Goal: Task Accomplishment & Management: Use online tool/utility

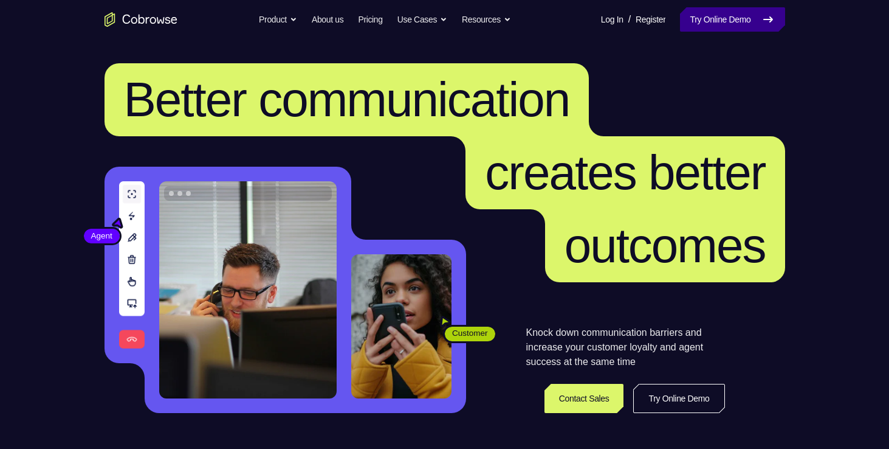
click at [731, 19] on link "Try Online Demo" at bounding box center [732, 19] width 105 height 24
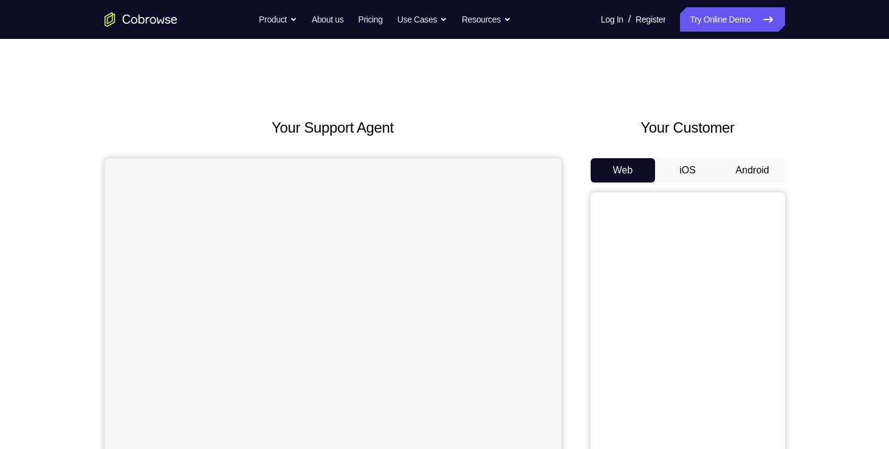
click at [757, 179] on button "Android" at bounding box center [752, 170] width 65 height 24
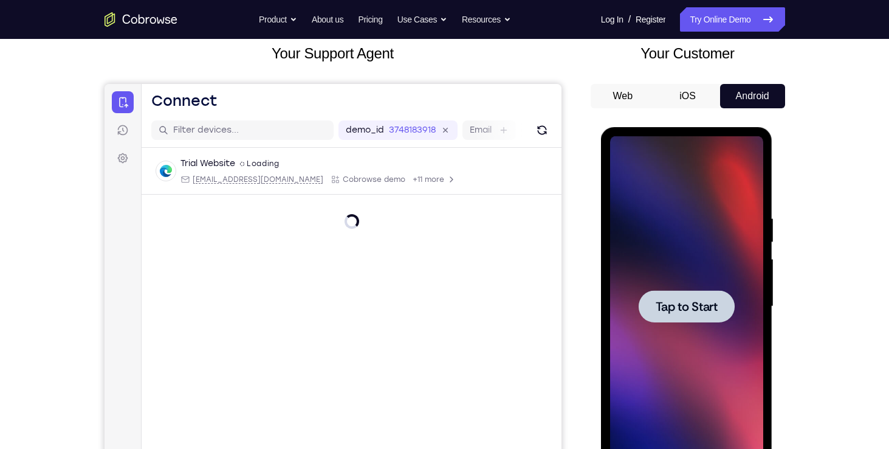
click at [703, 290] on div at bounding box center [687, 306] width 96 height 32
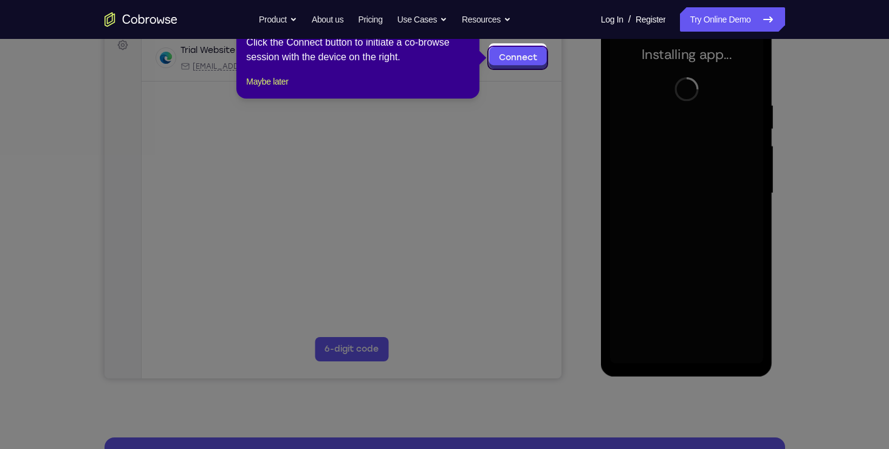
scroll to position [190, 0]
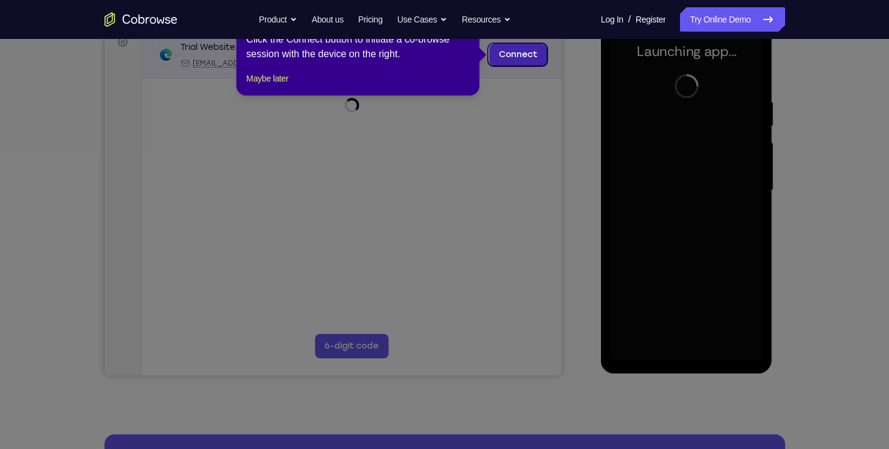
click at [525, 56] on link "Connect" at bounding box center [518, 55] width 58 height 22
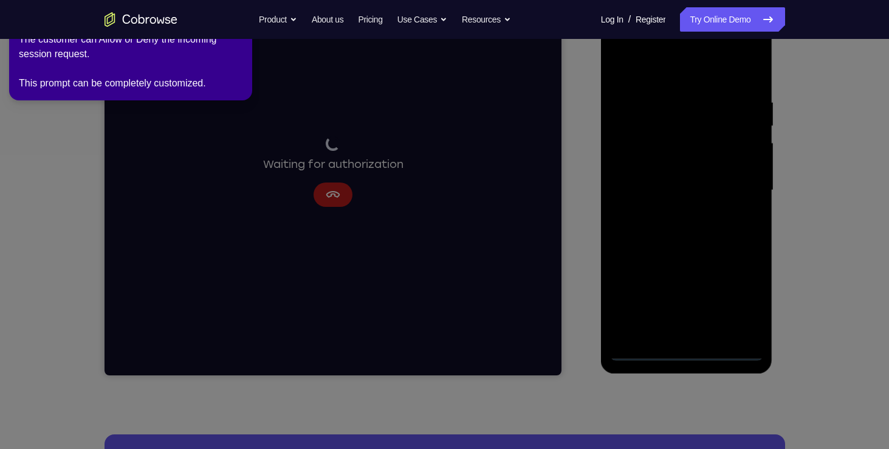
click at [646, 346] on icon at bounding box center [446, 221] width 903 height 453
click at [749, 21] on link "Try Online Demo" at bounding box center [732, 19] width 105 height 24
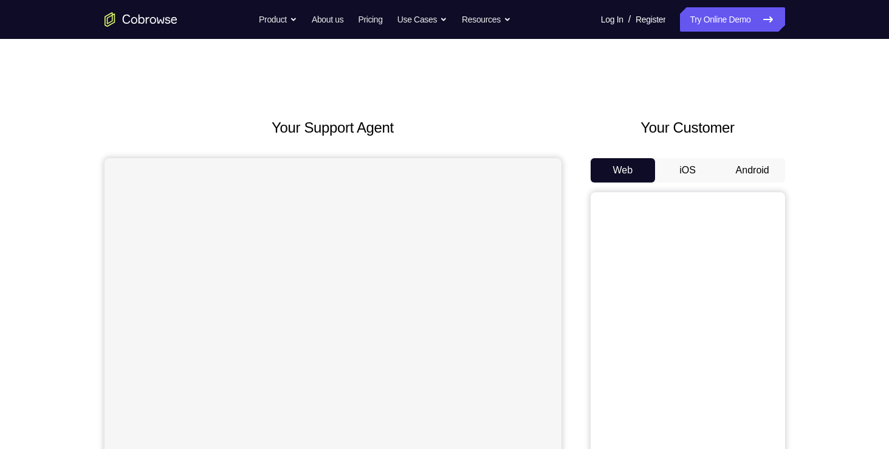
scroll to position [20, 0]
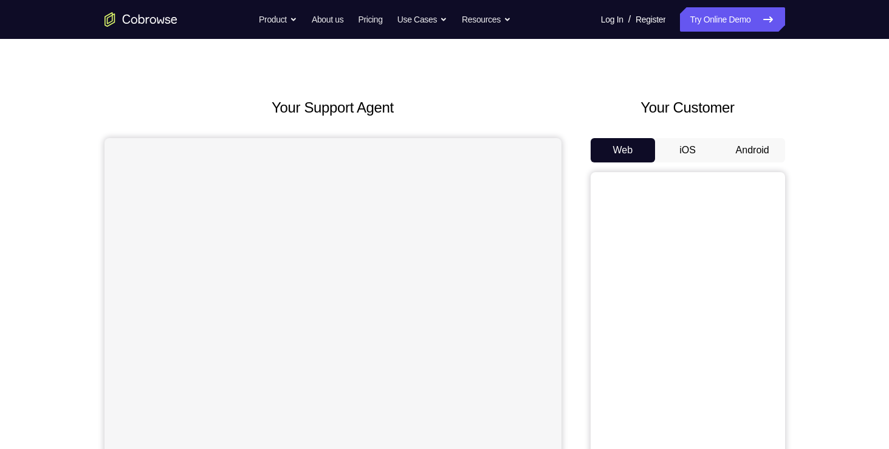
click at [774, 146] on button "Android" at bounding box center [752, 150] width 65 height 24
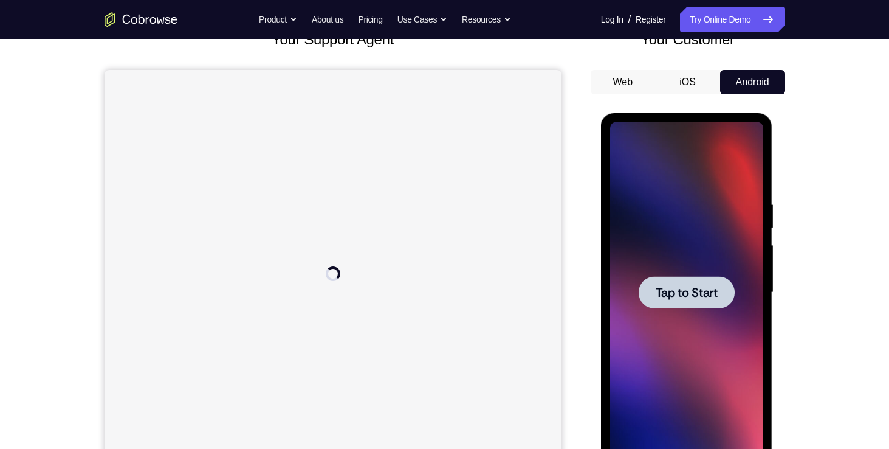
scroll to position [0, 0]
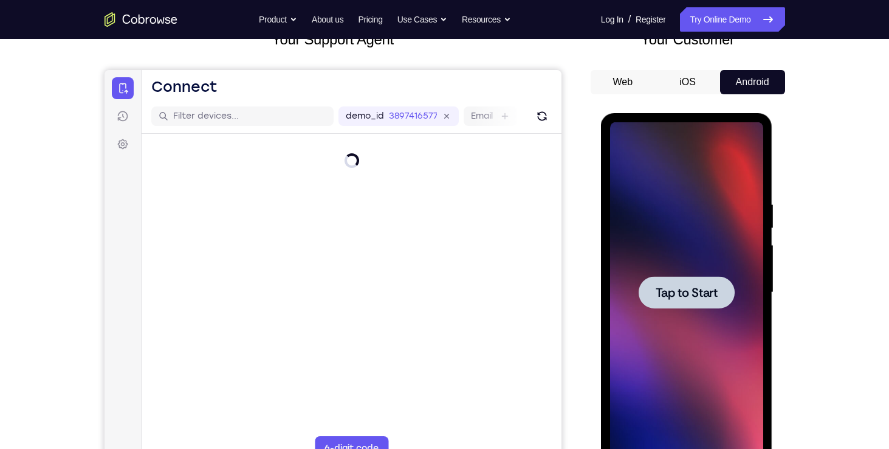
click at [683, 280] on div at bounding box center [687, 292] width 96 height 32
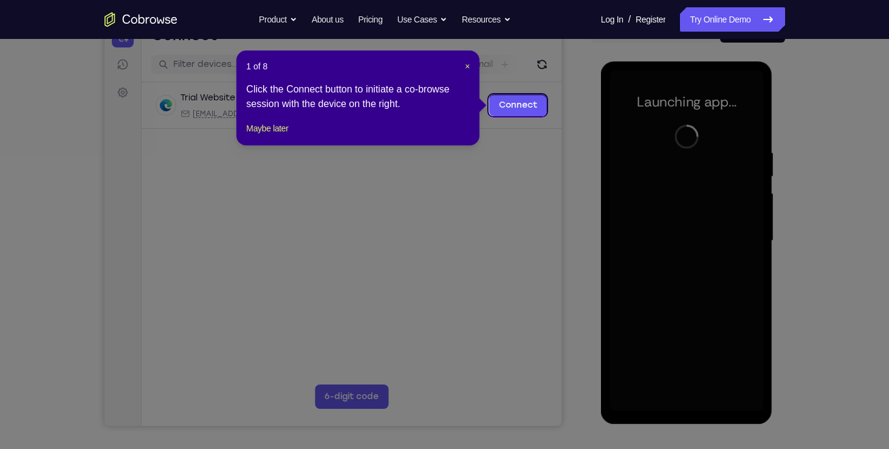
scroll to position [139, 0]
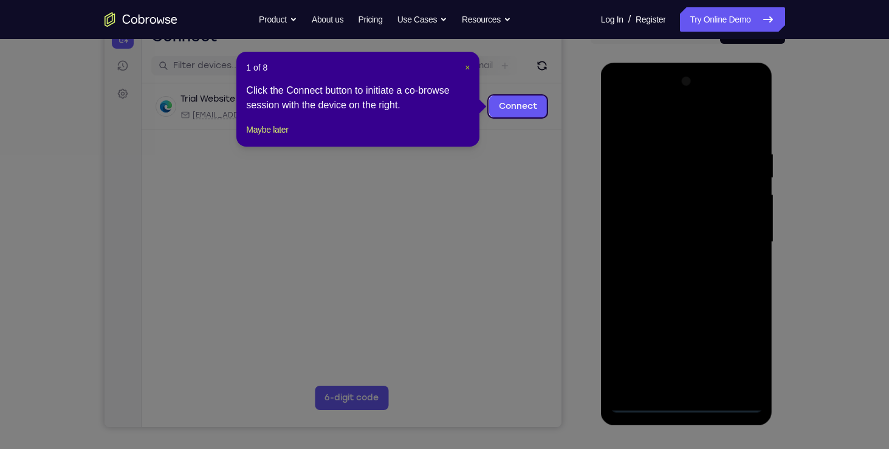
click at [470, 65] on span "×" at bounding box center [467, 68] width 5 height 10
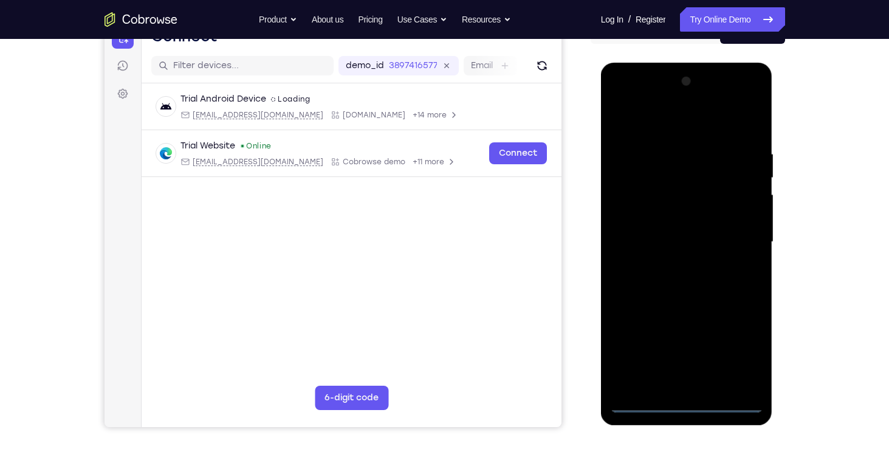
click at [646, 406] on div at bounding box center [686, 242] width 153 height 340
click at [644, 404] on div at bounding box center [686, 242] width 153 height 340
click at [632, 381] on div at bounding box center [686, 242] width 153 height 340
click at [638, 153] on div at bounding box center [686, 242] width 153 height 340
click at [703, 373] on div at bounding box center [686, 242] width 153 height 340
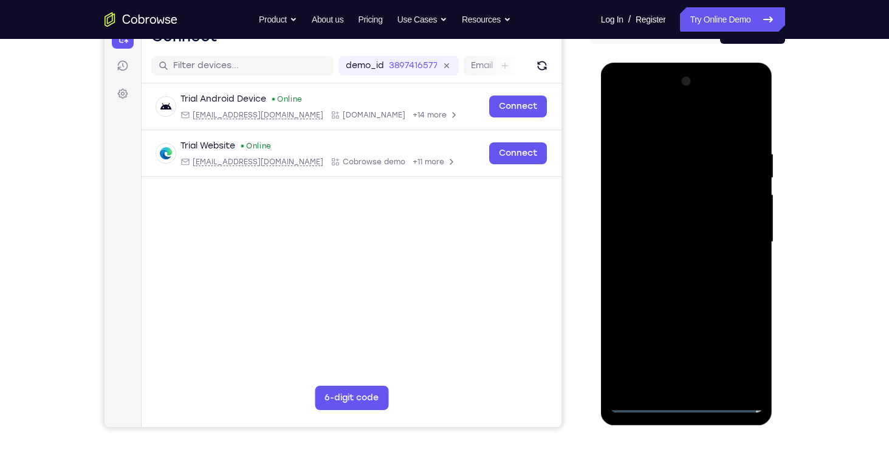
click at [703, 379] on div at bounding box center [686, 242] width 153 height 340
click at [653, 156] on div at bounding box center [686, 242] width 153 height 340
click at [654, 121] on div at bounding box center [686, 242] width 153 height 340
click at [641, 174] on div at bounding box center [686, 242] width 153 height 340
click at [672, 263] on div at bounding box center [686, 242] width 153 height 340
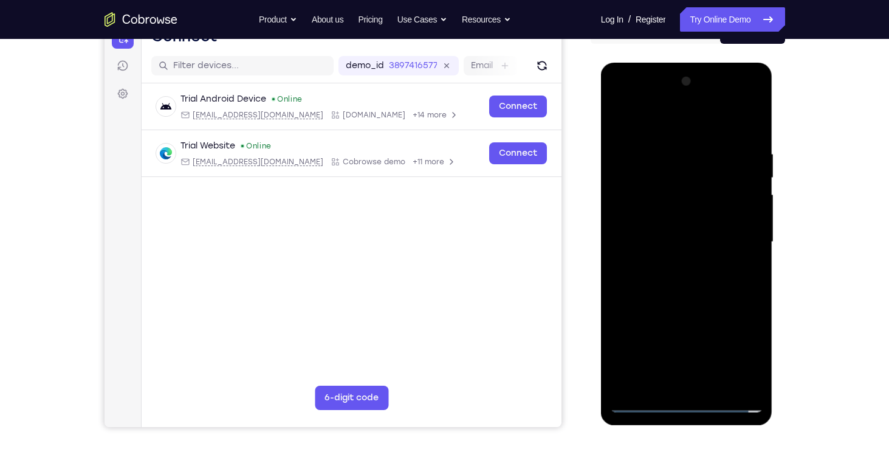
click at [660, 226] on div at bounding box center [686, 242] width 153 height 340
click at [653, 215] on div at bounding box center [686, 242] width 153 height 340
click at [658, 240] on div at bounding box center [686, 242] width 153 height 340
click at [724, 275] on div at bounding box center [686, 242] width 153 height 340
click at [754, 383] on div at bounding box center [686, 242] width 153 height 340
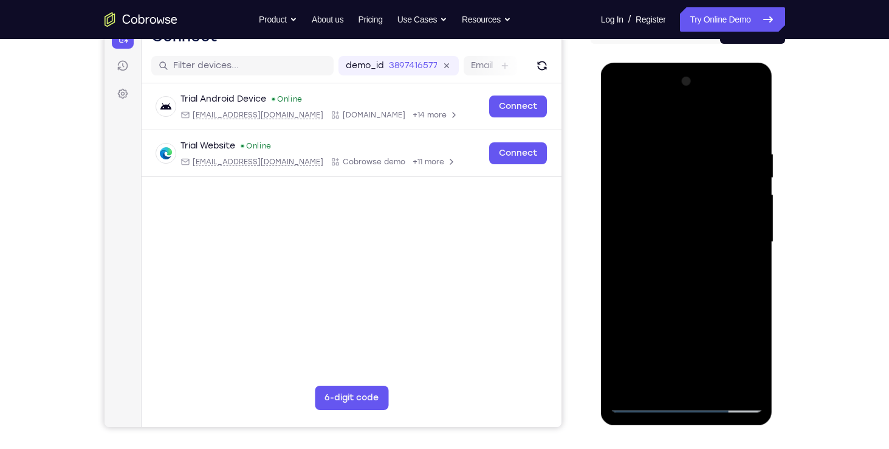
click at [664, 148] on div at bounding box center [686, 242] width 153 height 340
click at [735, 128] on div at bounding box center [686, 242] width 153 height 340
click at [749, 127] on div at bounding box center [686, 242] width 153 height 340
click at [752, 148] on div at bounding box center [686, 242] width 153 height 340
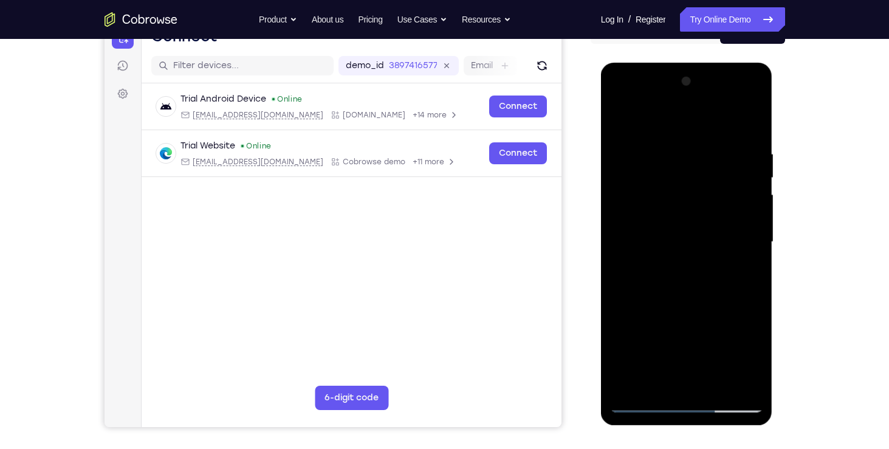
click at [749, 123] on div at bounding box center [686, 242] width 153 height 340
drag, startPoint x: 743, startPoint y: 140, endPoint x: 652, endPoint y: 159, distance: 92.5
click at [652, 159] on div at bounding box center [686, 242] width 153 height 340
drag, startPoint x: 714, startPoint y: 152, endPoint x: 700, endPoint y: 154, distance: 13.6
click at [700, 154] on div at bounding box center [686, 242] width 153 height 340
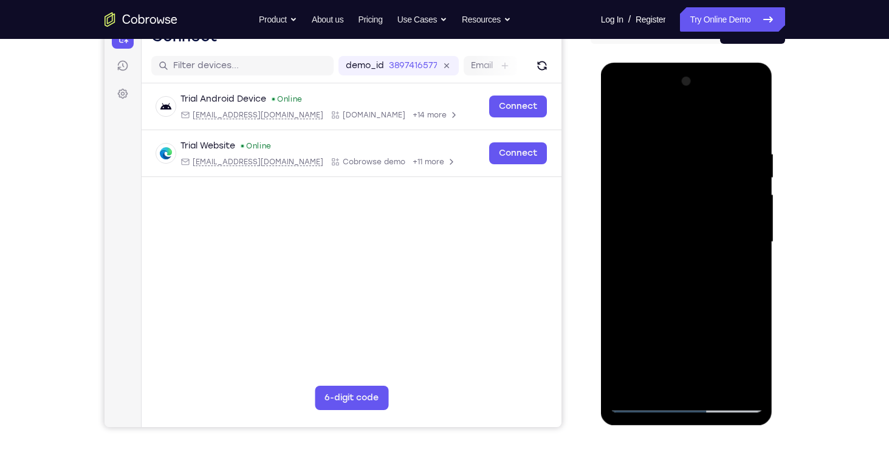
click at [759, 371] on div at bounding box center [686, 242] width 153 height 340
click at [720, 388] on div at bounding box center [686, 242] width 153 height 340
click at [683, 291] on div at bounding box center [686, 242] width 153 height 340
click at [744, 260] on div at bounding box center [686, 242] width 153 height 340
click at [622, 114] on div at bounding box center [686, 242] width 153 height 340
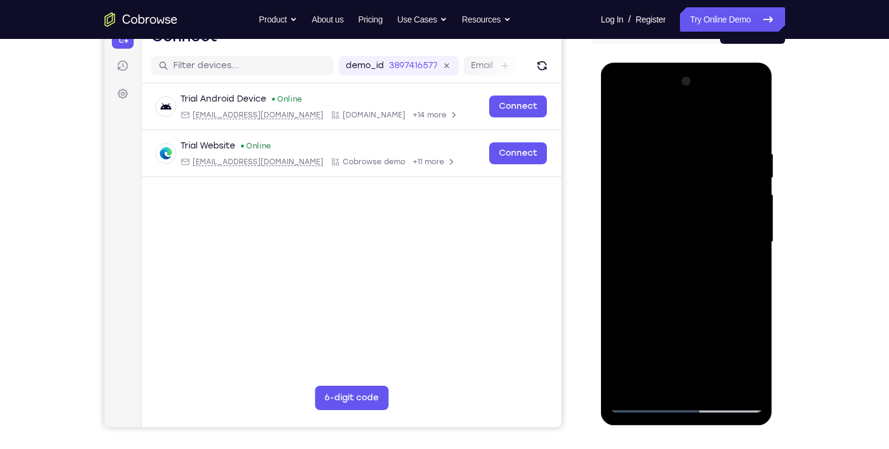
click at [713, 391] on div at bounding box center [686, 242] width 153 height 340
click at [622, 118] on div at bounding box center [686, 242] width 153 height 340
click at [620, 120] on div at bounding box center [686, 242] width 153 height 340
click at [630, 379] on div at bounding box center [686, 242] width 153 height 340
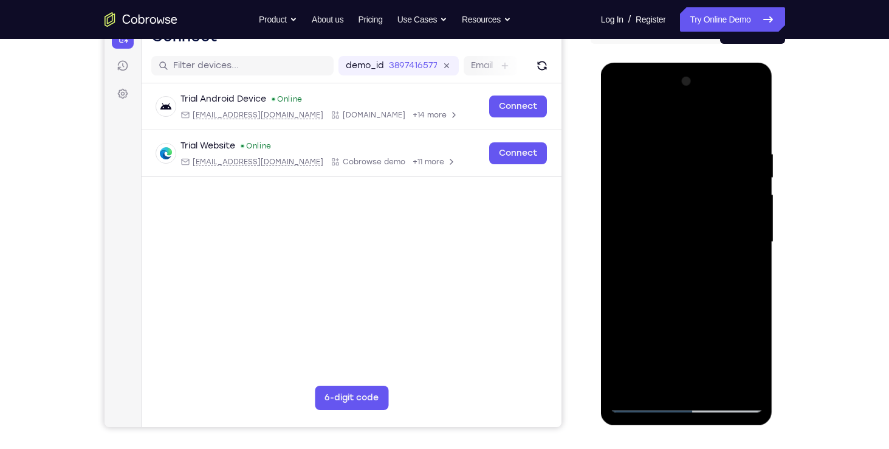
click at [630, 379] on div at bounding box center [686, 242] width 153 height 340
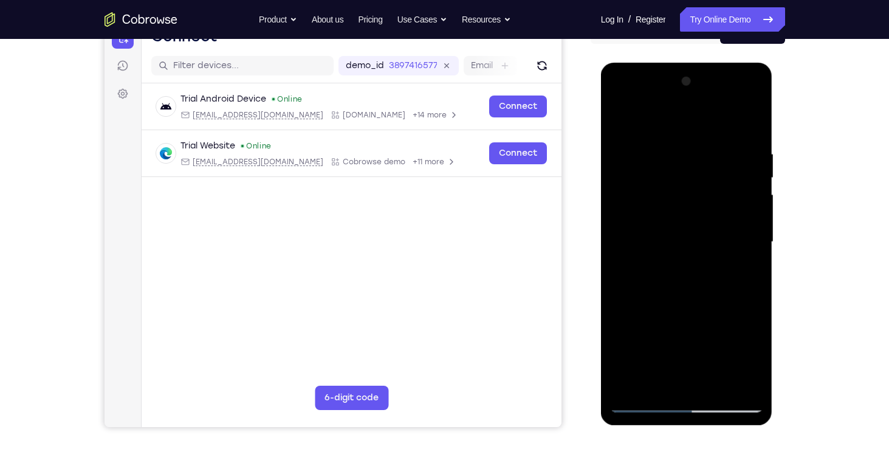
click at [630, 379] on div at bounding box center [686, 242] width 153 height 340
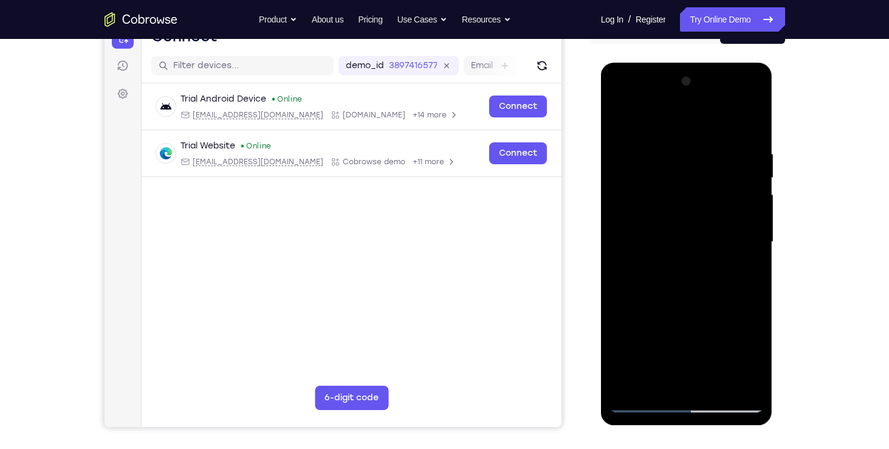
drag, startPoint x: 630, startPoint y: 379, endPoint x: 628, endPoint y: 393, distance: 14.2
click at [628, 393] on div at bounding box center [686, 242] width 153 height 340
click at [628, 384] on div at bounding box center [686, 242] width 153 height 340
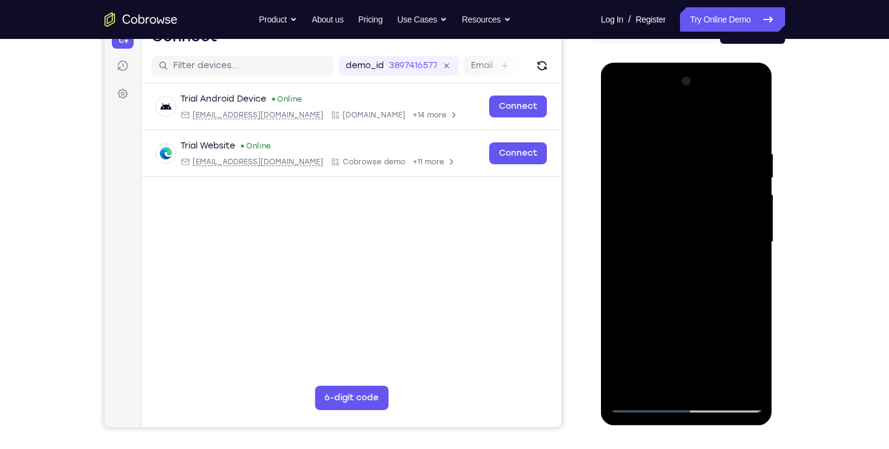
click at [628, 384] on div at bounding box center [686, 242] width 153 height 340
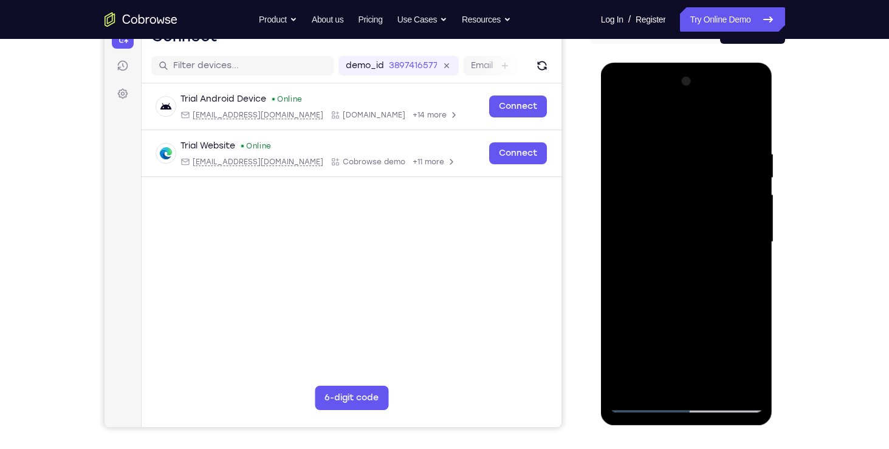
click at [628, 384] on div at bounding box center [686, 242] width 153 height 340
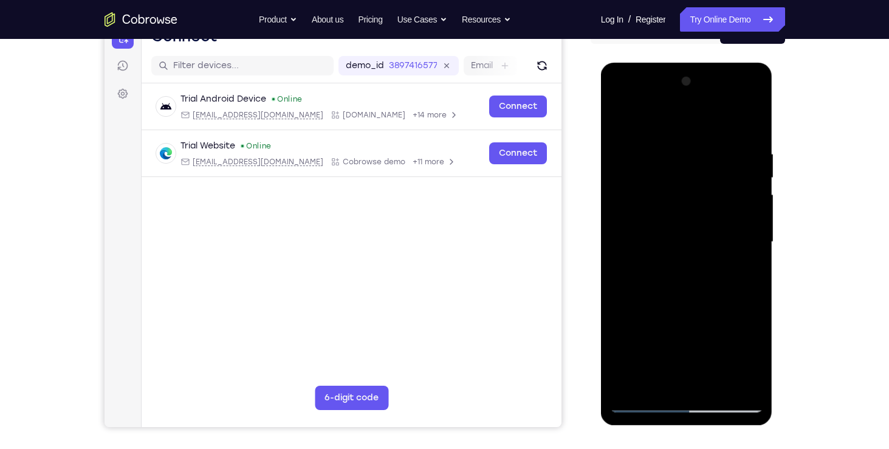
click at [628, 384] on div at bounding box center [686, 242] width 153 height 340
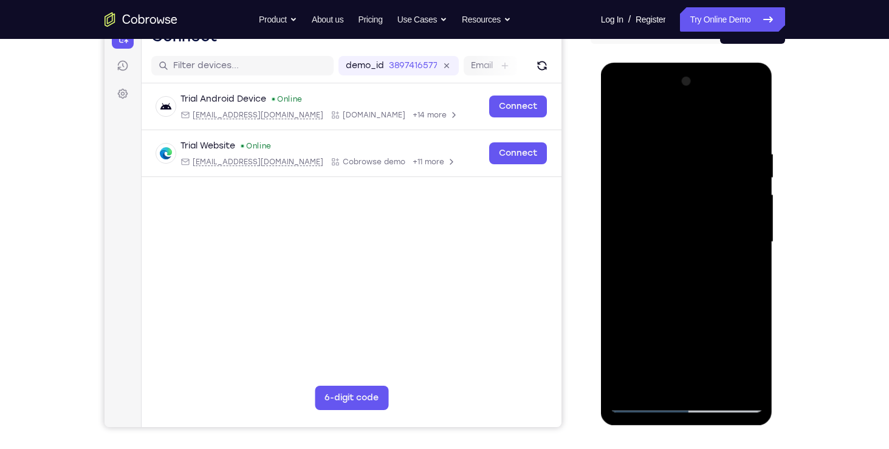
click at [628, 384] on div at bounding box center [686, 242] width 153 height 340
click at [627, 384] on div at bounding box center [686, 242] width 153 height 340
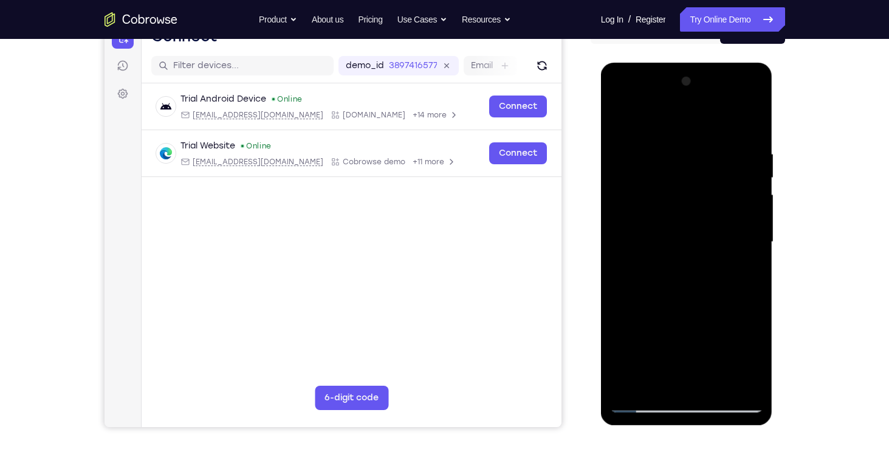
click at [627, 384] on div at bounding box center [686, 242] width 153 height 340
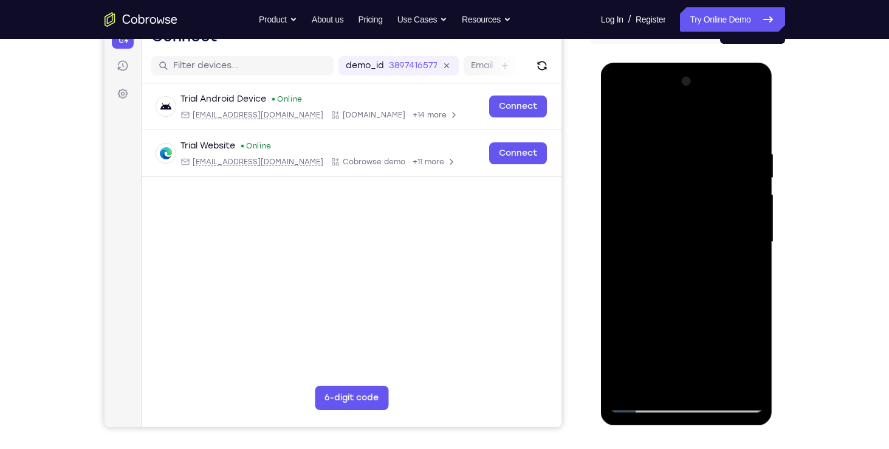
click at [627, 384] on div at bounding box center [686, 242] width 153 height 340
click at [740, 382] on div at bounding box center [686, 242] width 153 height 340
click at [641, 381] on div at bounding box center [686, 242] width 153 height 340
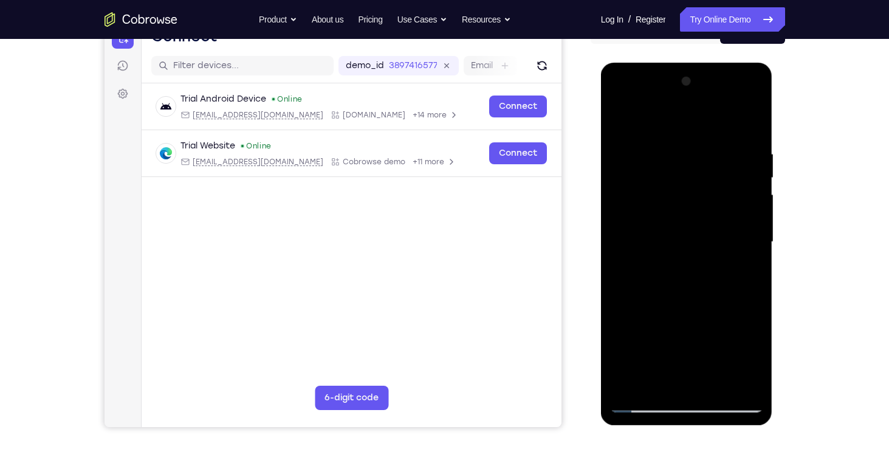
click at [641, 381] on div at bounding box center [686, 242] width 153 height 340
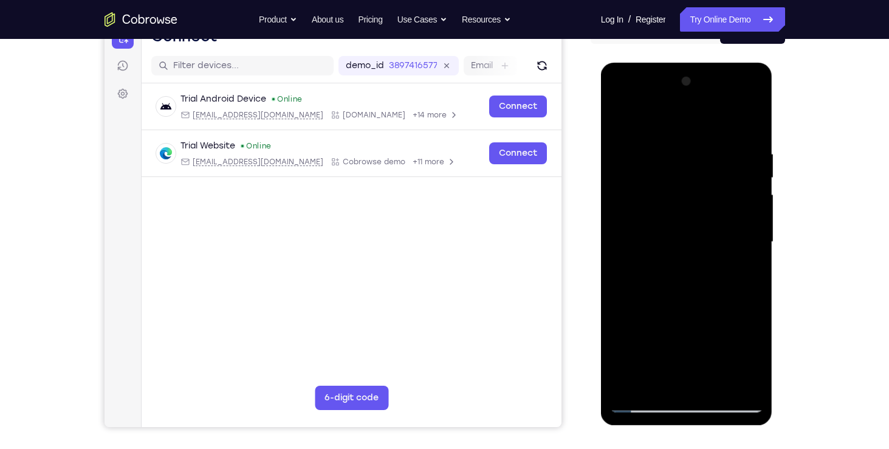
click at [641, 381] on div at bounding box center [686, 242] width 153 height 340
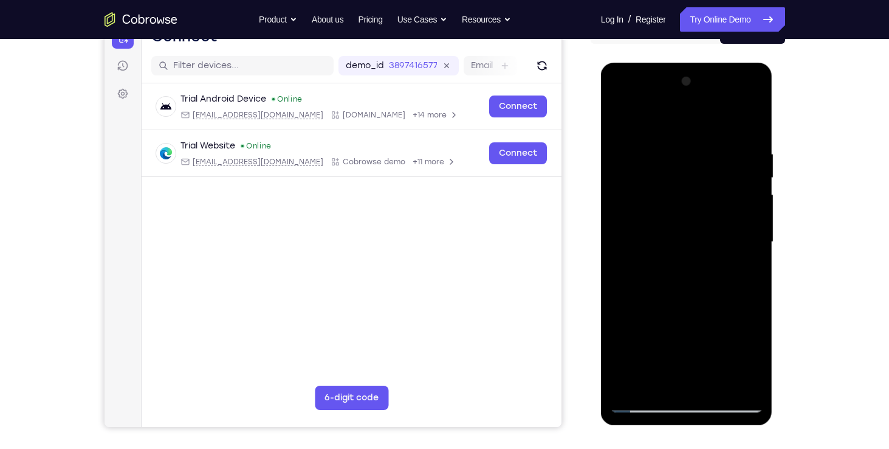
click at [628, 381] on div at bounding box center [686, 242] width 153 height 340
click at [651, 385] on div at bounding box center [686, 242] width 153 height 340
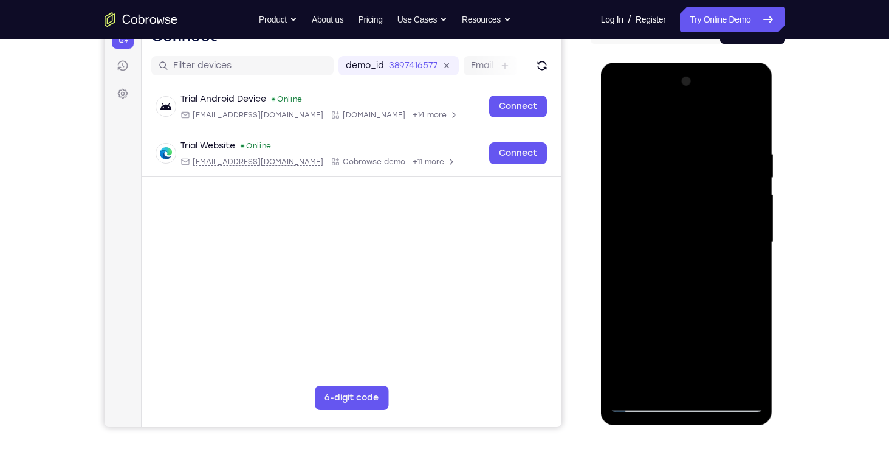
click at [639, 157] on div at bounding box center [686, 242] width 153 height 340
click at [753, 232] on div at bounding box center [686, 242] width 153 height 340
